Goal: Task Accomplishment & Management: Complete application form

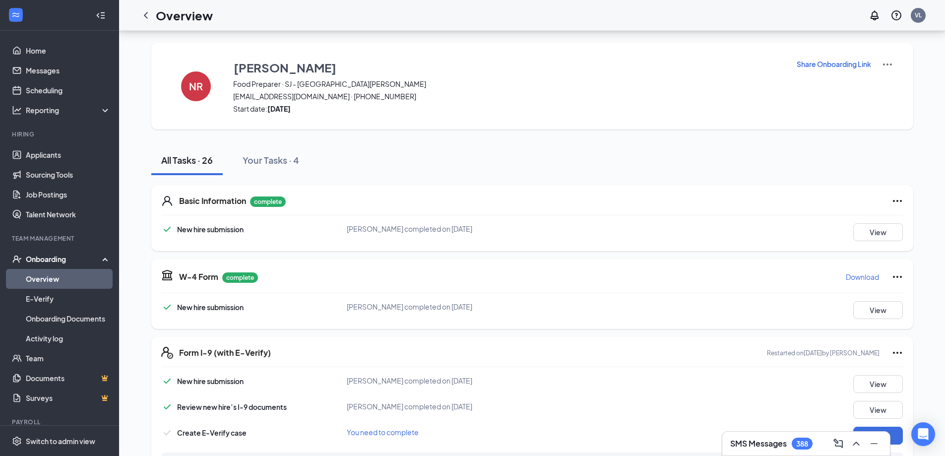
scroll to position [182, 0]
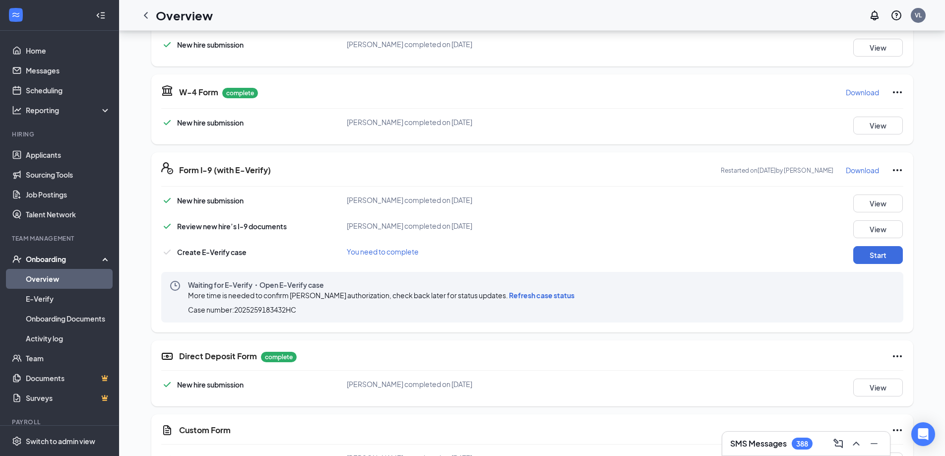
scroll to position [198, 0]
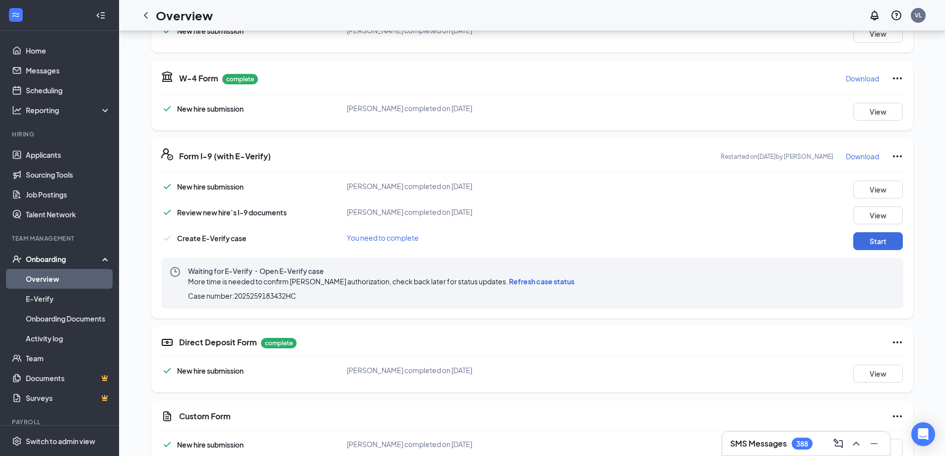
click at [509, 282] on span "Refresh case status" at bounding box center [541, 281] width 65 height 9
click at [548, 280] on span "Refresh case status" at bounding box center [541, 281] width 65 height 9
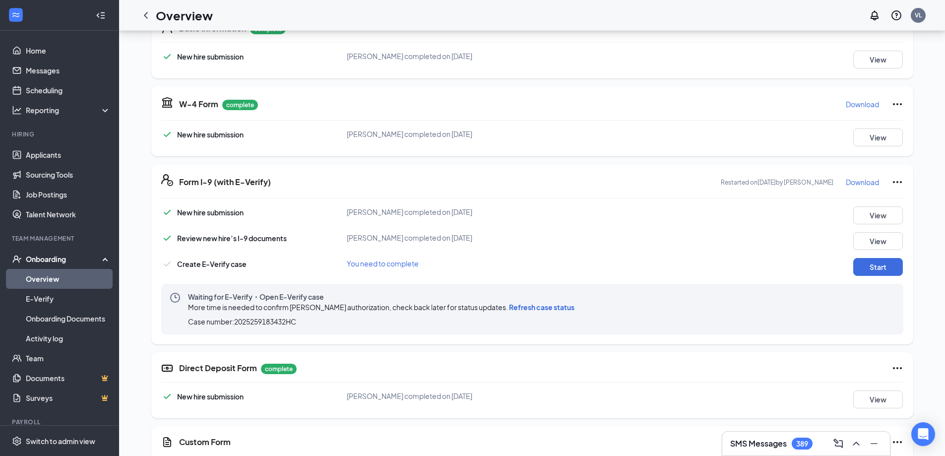
scroll to position [149, 0]
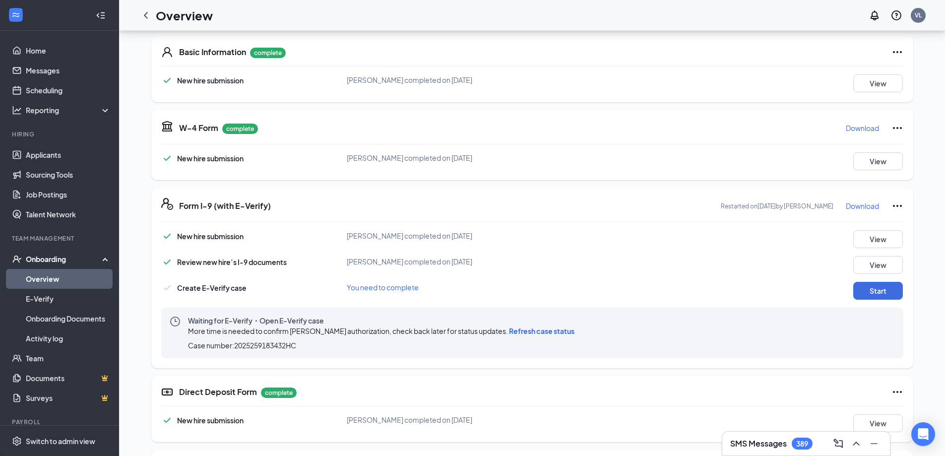
click at [53, 282] on link "Overview" at bounding box center [68, 279] width 85 height 20
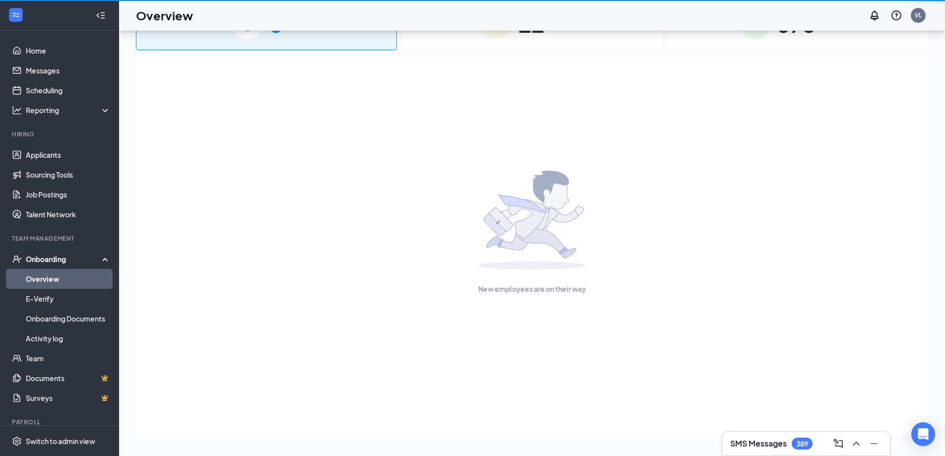
scroll to position [45, 0]
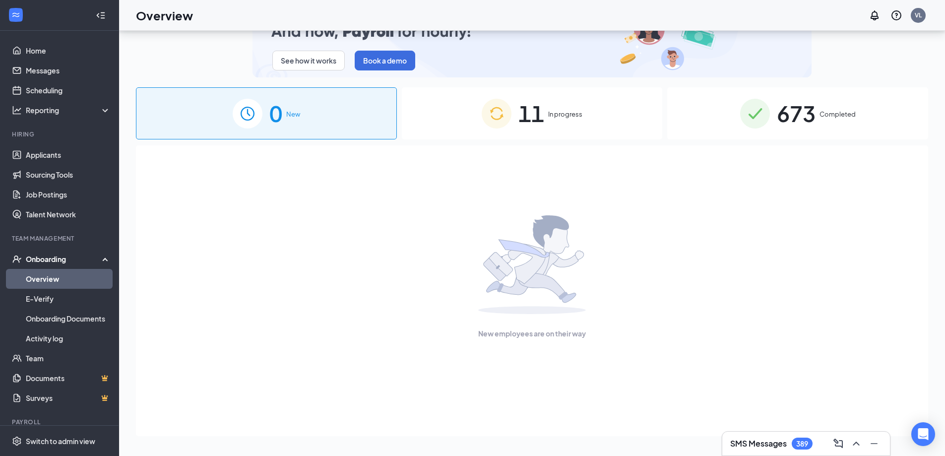
click at [467, 127] on div "11 In progress" at bounding box center [532, 113] width 261 height 52
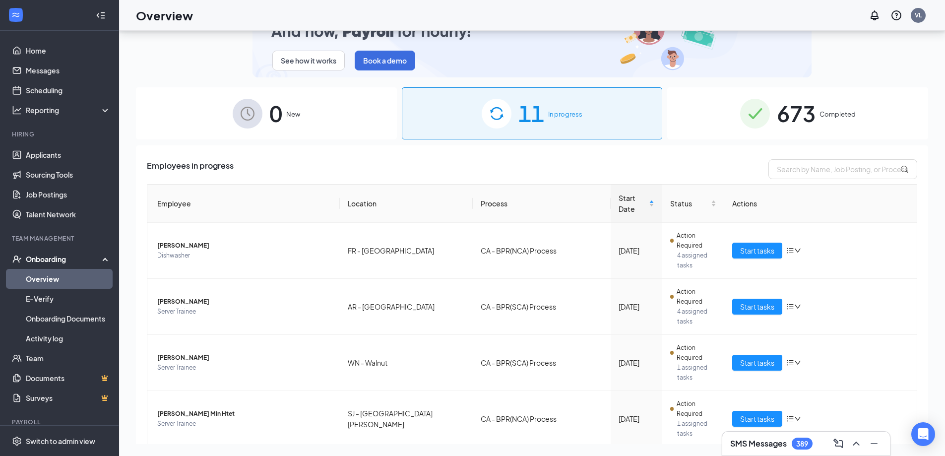
scroll to position [397, 0]
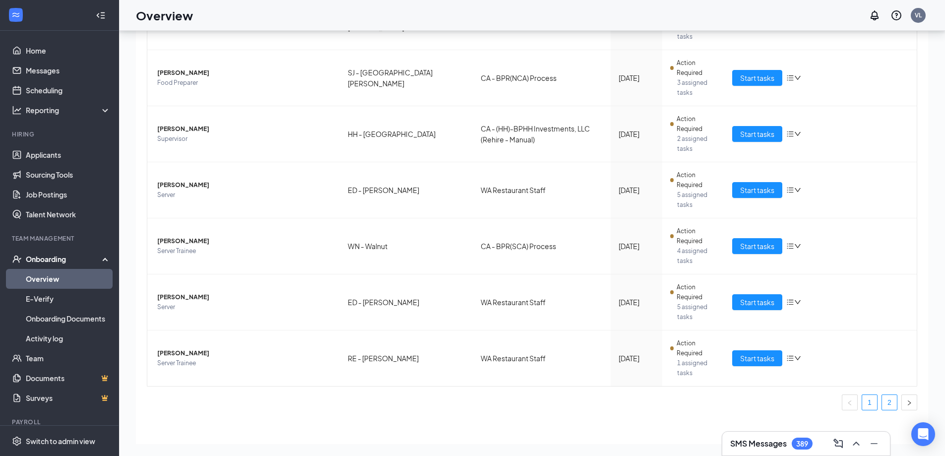
click at [885, 403] on link "2" at bounding box center [889, 402] width 15 height 15
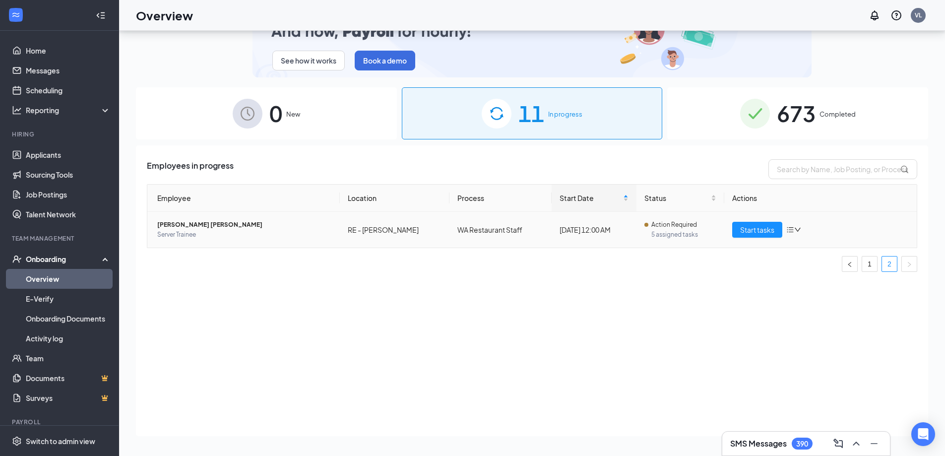
click at [184, 221] on span "[PERSON_NAME] [PERSON_NAME]" at bounding box center [244, 225] width 175 height 10
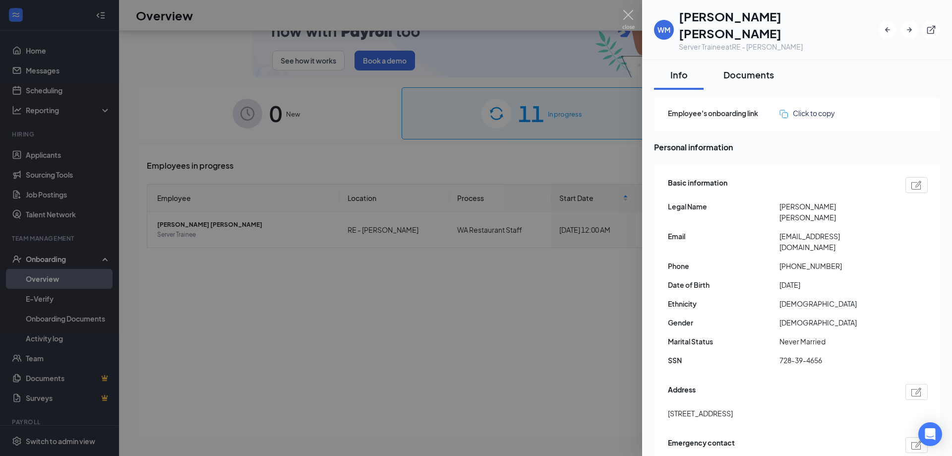
click at [732, 68] on div "Documents" at bounding box center [749, 74] width 51 height 12
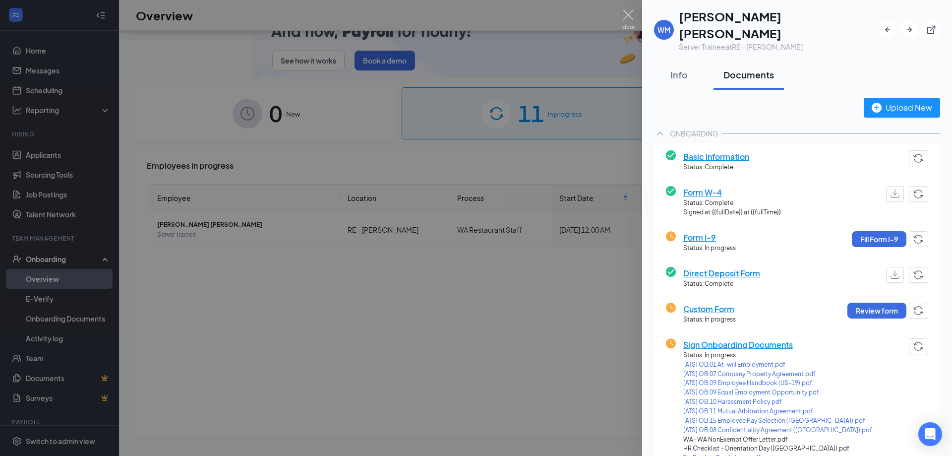
click at [485, 342] on div at bounding box center [476, 228] width 952 height 456
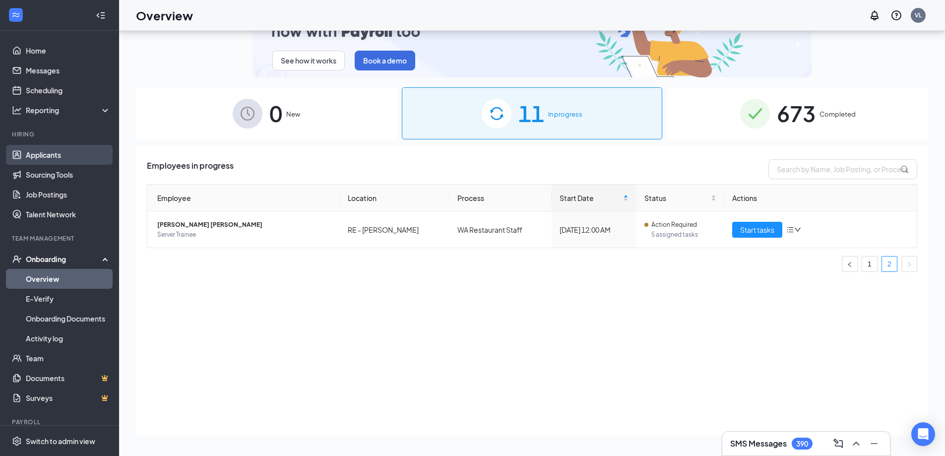
click at [49, 156] on link "Applicants" at bounding box center [68, 155] width 85 height 20
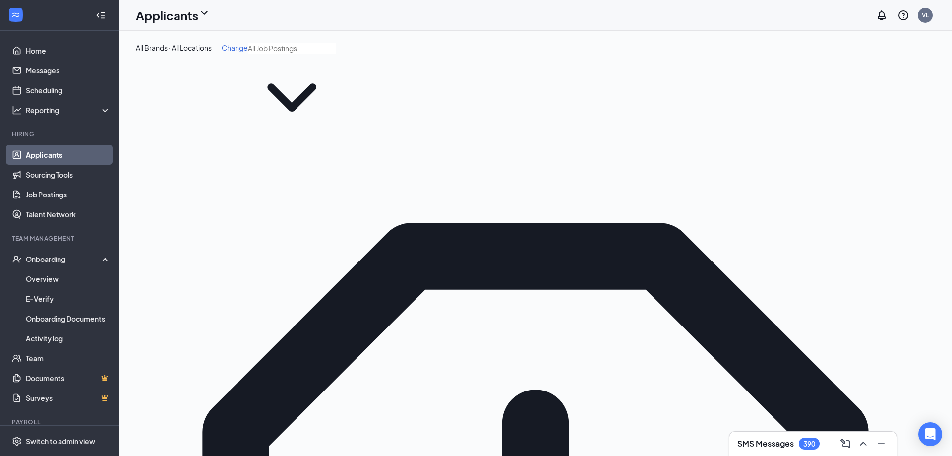
type input "jacky"
type input "Hiring Complete (final stage)"
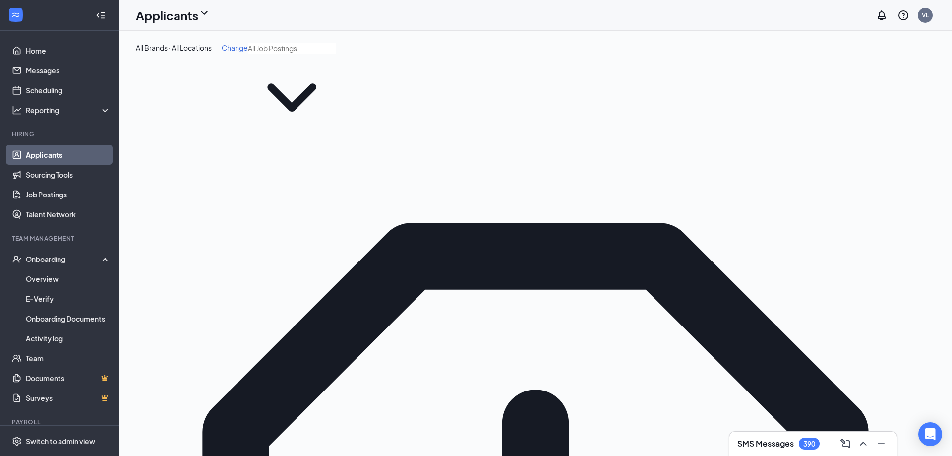
click at [37, 279] on link "Overview" at bounding box center [68, 279] width 85 height 20
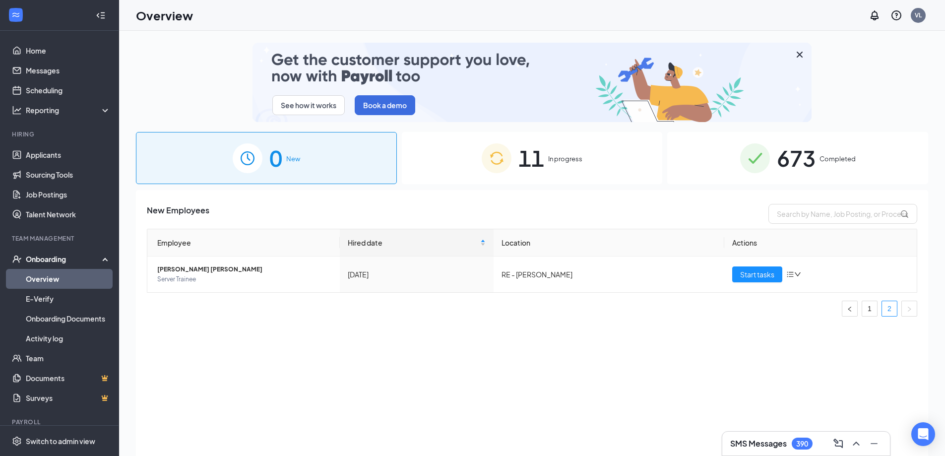
click at [267, 168] on div "0 New" at bounding box center [266, 158] width 261 height 52
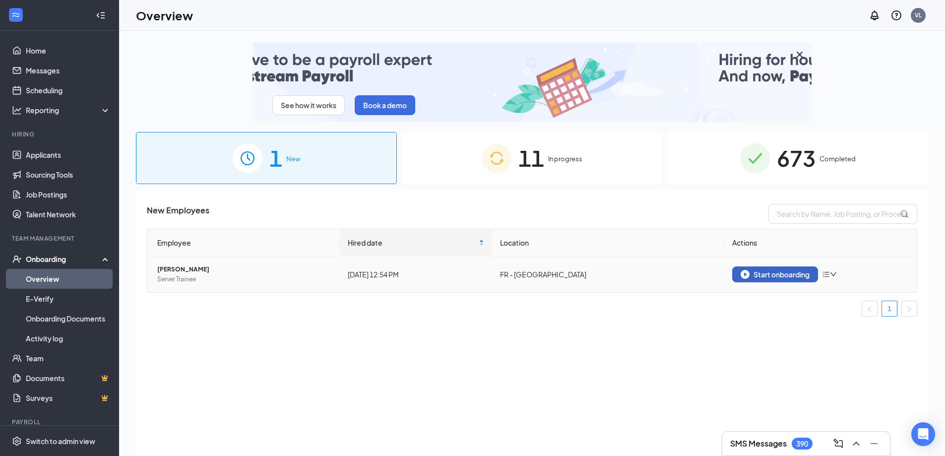
click at [756, 274] on div "Start onboarding" at bounding box center [775, 274] width 69 height 9
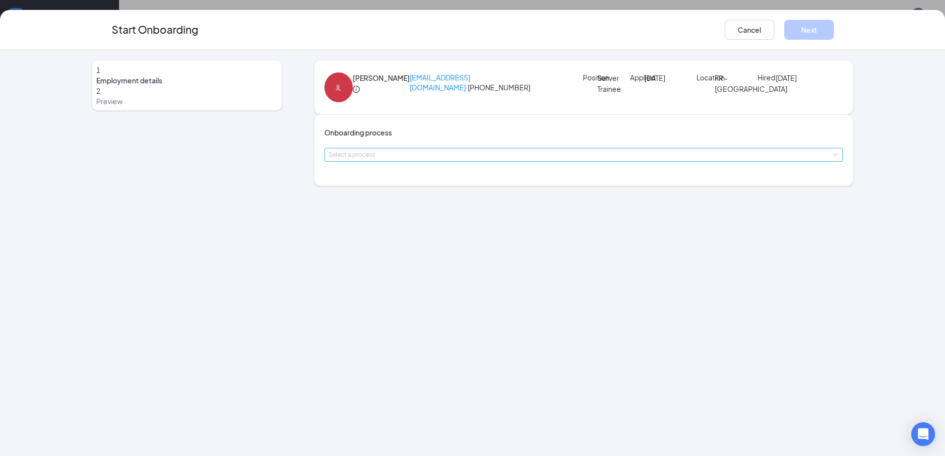
click at [402, 160] on div "Select a process" at bounding box center [581, 155] width 506 height 10
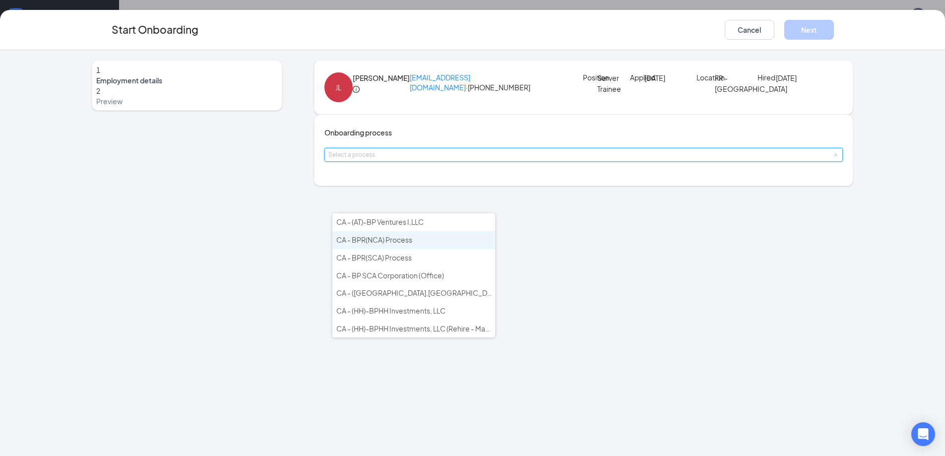
click at [400, 241] on span "CA - BPR(NCA) Process" at bounding box center [374, 239] width 76 height 9
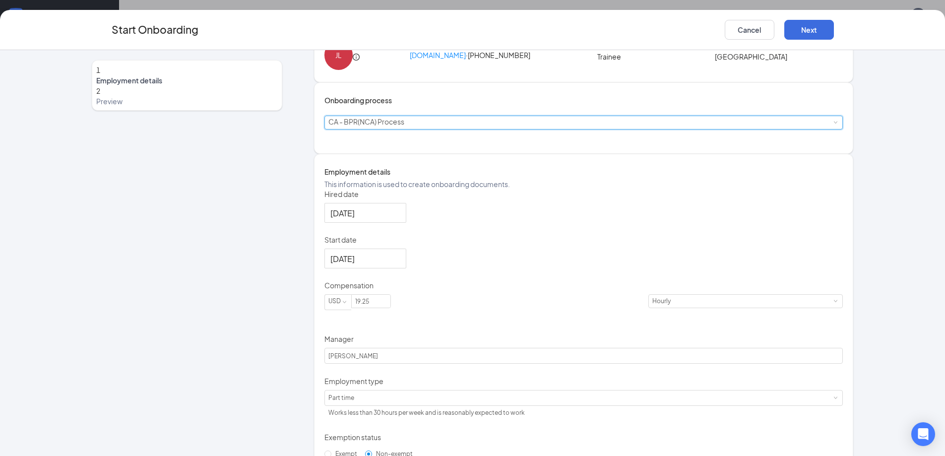
scroll to position [50, 0]
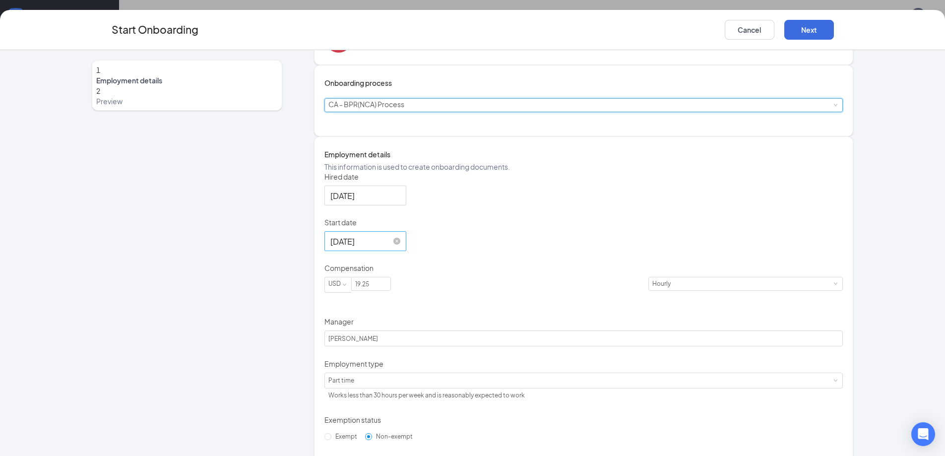
click at [396, 248] on input "[DATE]" at bounding box center [364, 241] width 68 height 12
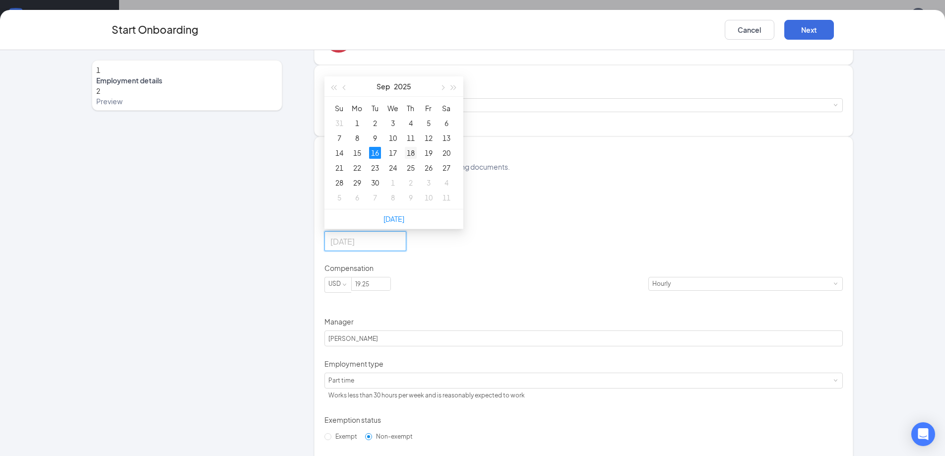
type input "[DATE]"
click at [414, 159] on div "18" at bounding box center [411, 153] width 12 height 12
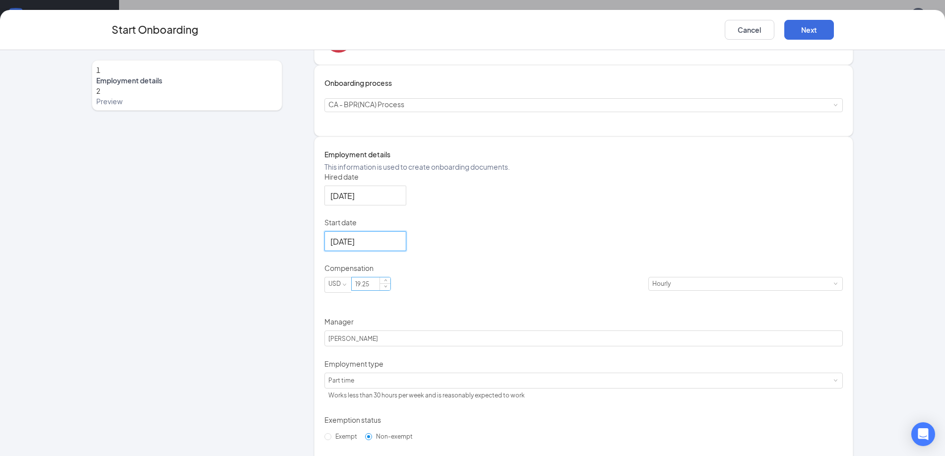
click at [390, 290] on input "19.25" at bounding box center [371, 283] width 39 height 13
type input "18.75"
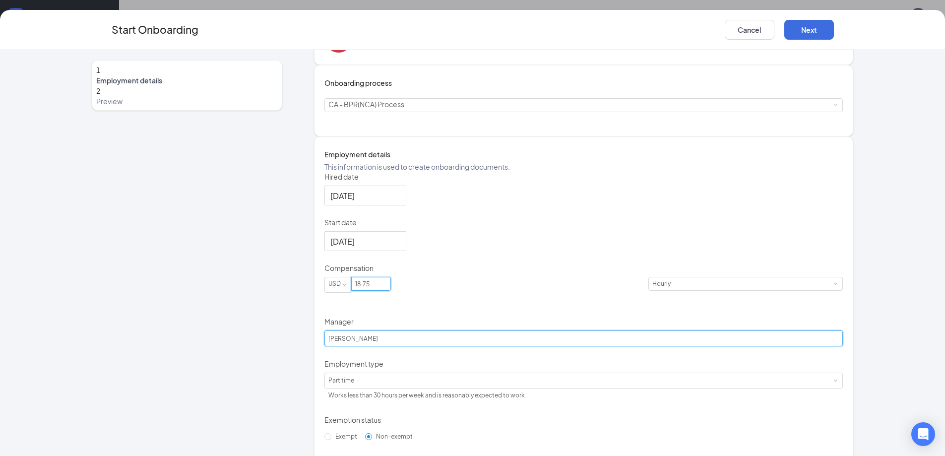
click at [390, 346] on input "[PERSON_NAME]" at bounding box center [583, 338] width 519 height 16
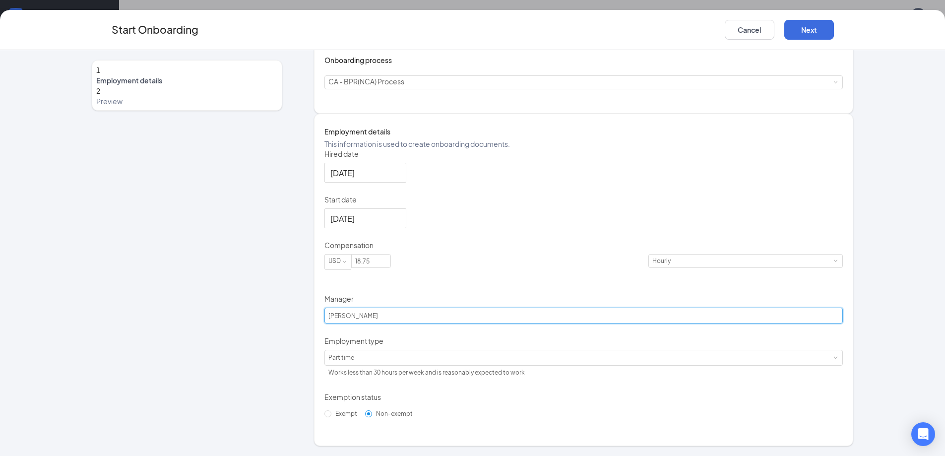
scroll to position [126, 0]
type input "[PERSON_NAME]"
click at [821, 33] on button "Next" at bounding box center [809, 30] width 50 height 20
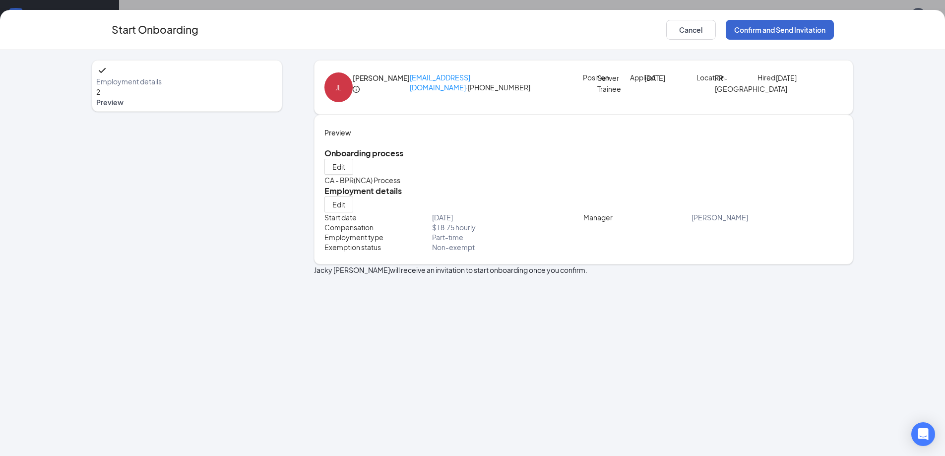
scroll to position [0, 0]
click at [821, 31] on button "Confirm and Send Invitation" at bounding box center [780, 30] width 108 height 20
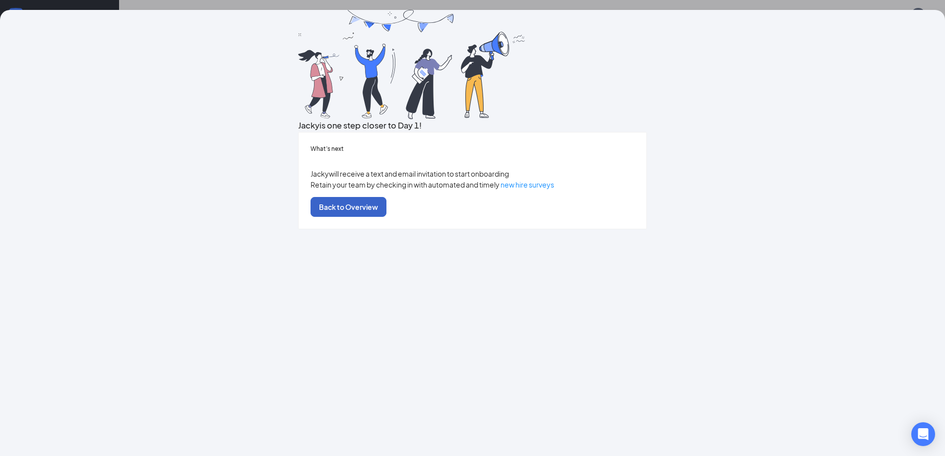
click at [386, 217] on button "Back to Overview" at bounding box center [349, 207] width 76 height 20
